Goal: Find specific page/section: Find specific page/section

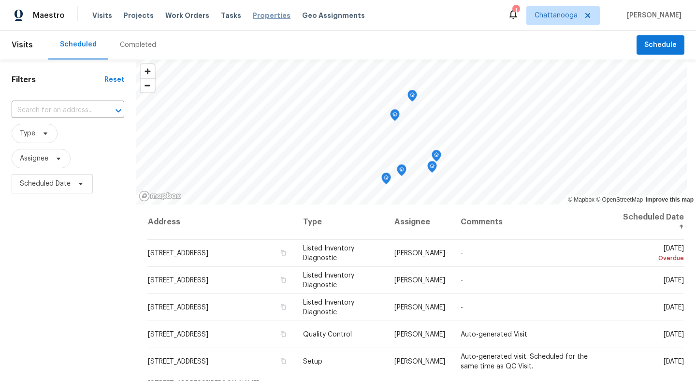
click at [262, 16] on span "Properties" at bounding box center [272, 16] width 38 height 10
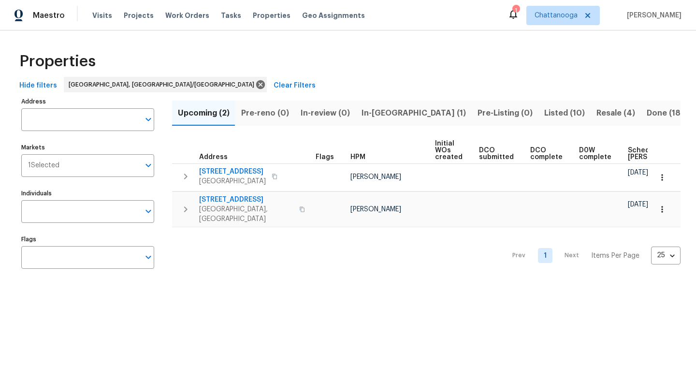
click at [371, 110] on span "In-[GEOGRAPHIC_DATA] (1)" at bounding box center [413, 113] width 104 height 14
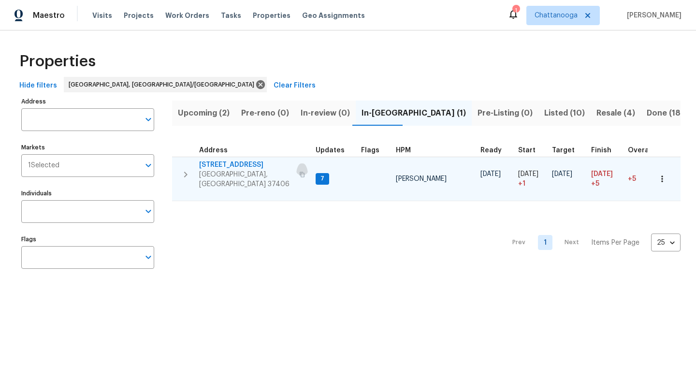
click at [296, 172] on button "button" at bounding box center [302, 174] width 12 height 23
